Goal: Task Accomplishment & Management: Manage account settings

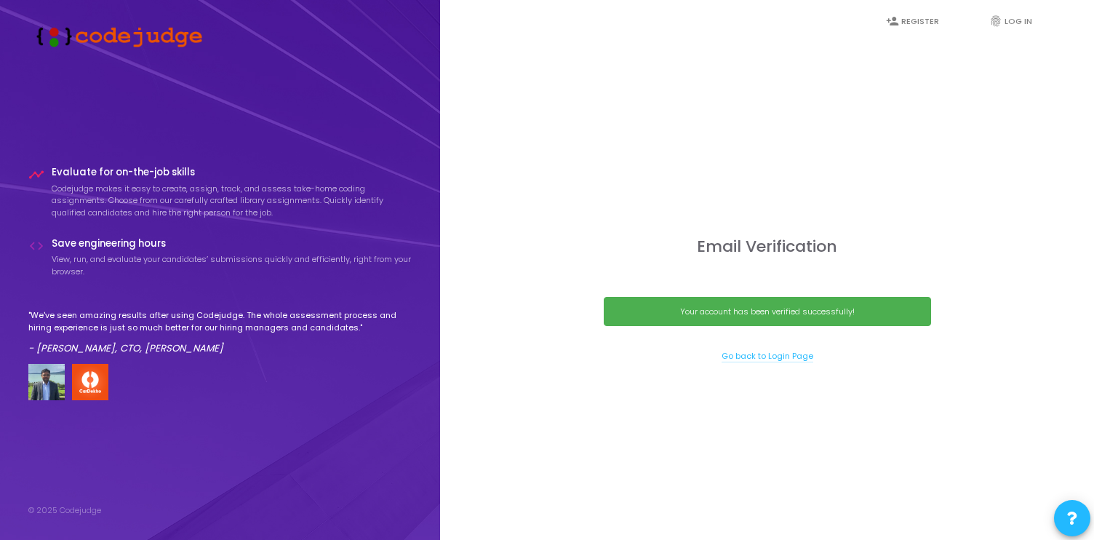
click at [758, 354] on link "Go back to Login Page" at bounding box center [767, 356] width 92 height 12
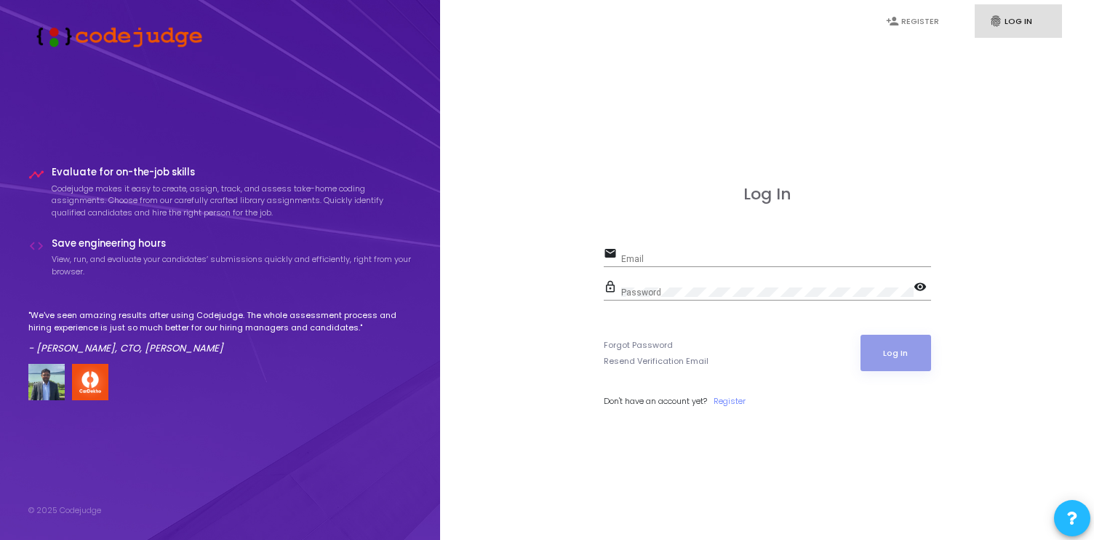
click at [647, 255] on input "Email" at bounding box center [776, 259] width 310 height 10
type input "kunj.maheshwari2021@vitbhopal.ac.in"
click at [882, 343] on button "Log In" at bounding box center [895, 353] width 71 height 36
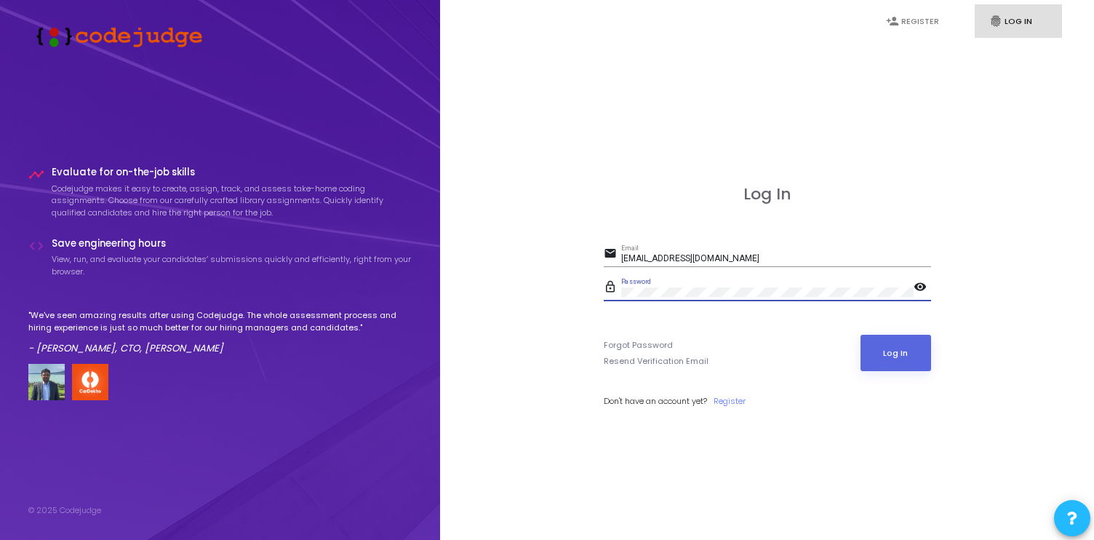
click at [860, 335] on button "Log In" at bounding box center [895, 353] width 71 height 36
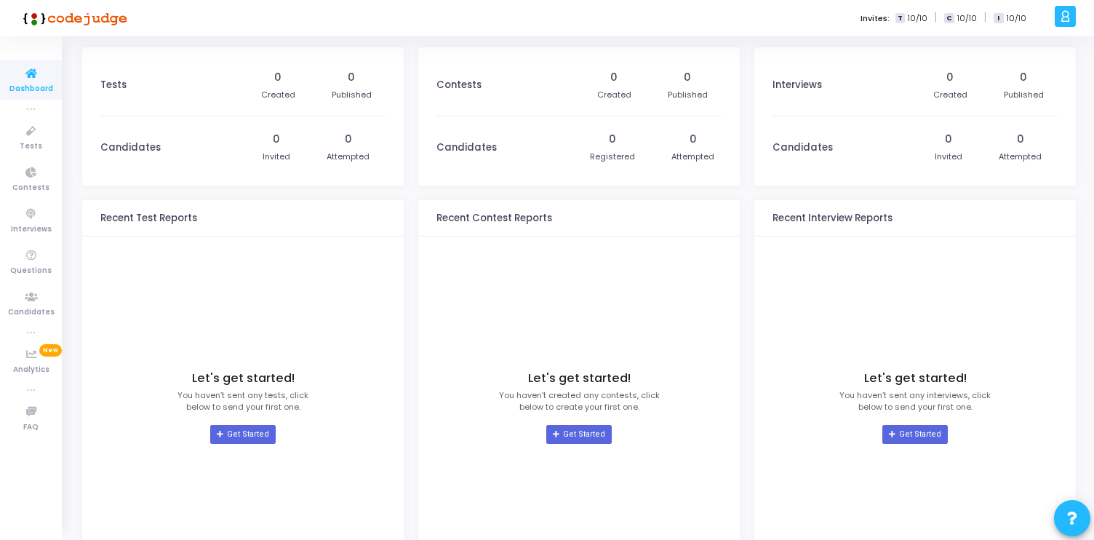
click at [918, 17] on span "10/10" at bounding box center [918, 18] width 20 height 12
click at [905, 18] on span "T" at bounding box center [899, 18] width 9 height 11
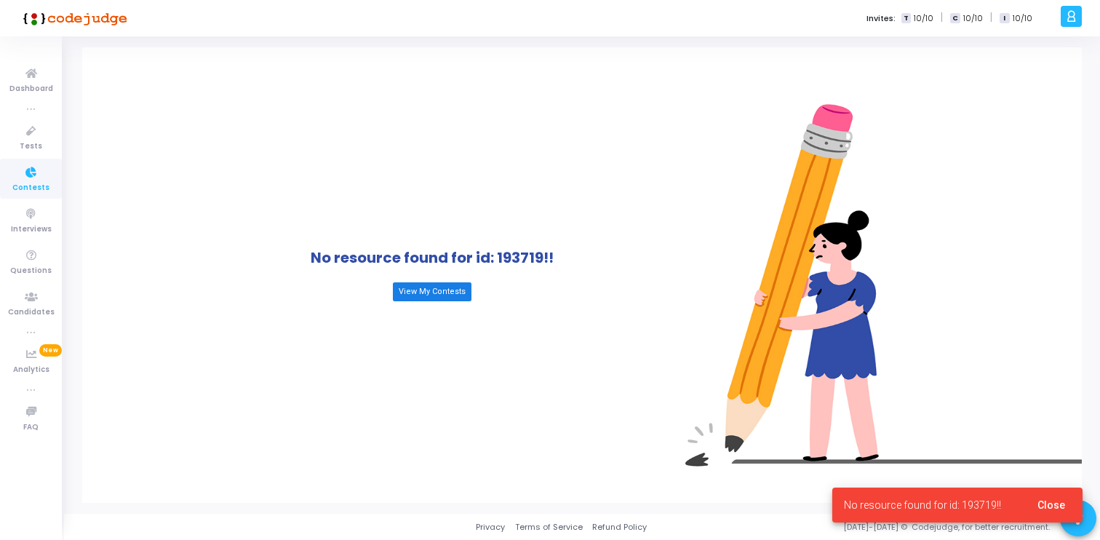
click at [428, 292] on link "View My Contests" at bounding box center [432, 291] width 79 height 19
